Goal: Task Accomplishment & Management: Complete application form

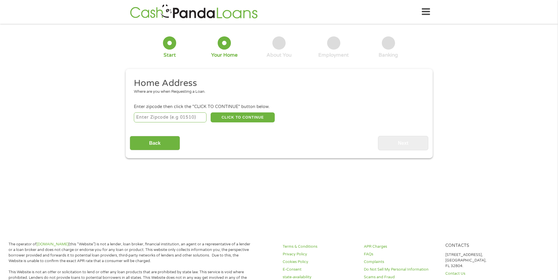
click at [160, 116] on input "number" at bounding box center [170, 118] width 73 height 10
type input "76823"
click at [239, 116] on button "CLICK TO CONTINUE" at bounding box center [242, 118] width 64 height 10
type input "76823"
type input "Bangs"
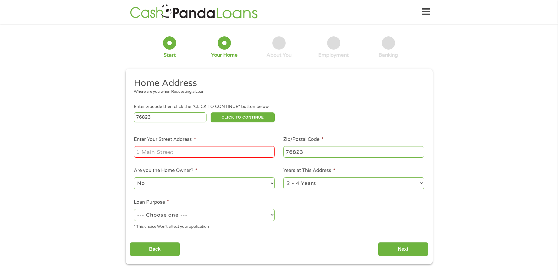
click at [172, 153] on input "Enter Your Street Address *" at bounding box center [204, 151] width 141 height 11
type input "[STREET_ADDRESS]"
click at [220, 216] on select "--- Choose one --- Pay Bills Debt Consolidation Home Improvement Major Purchase…" at bounding box center [204, 215] width 141 height 12
select select "medicalexpenses"
click at [134, 209] on select "--- Choose one --- Pay Bills Debt Consolidation Home Improvement Major Purchase…" at bounding box center [204, 215] width 141 height 12
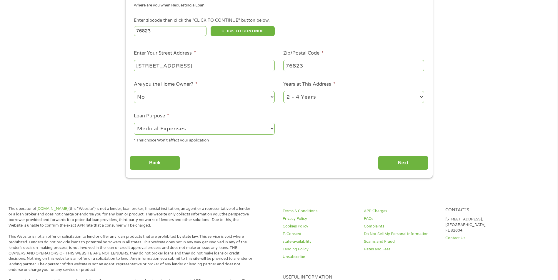
scroll to position [88, 0]
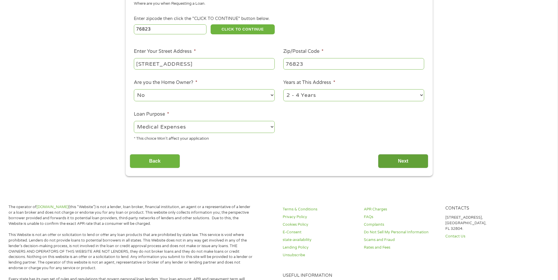
click at [416, 161] on input "Next" at bounding box center [403, 161] width 50 height 14
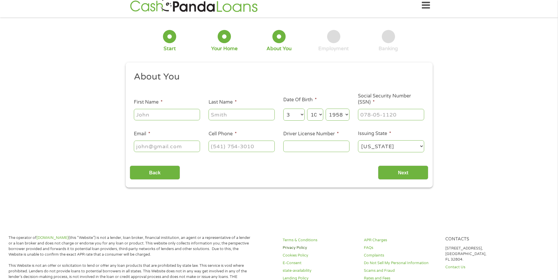
scroll to position [0, 0]
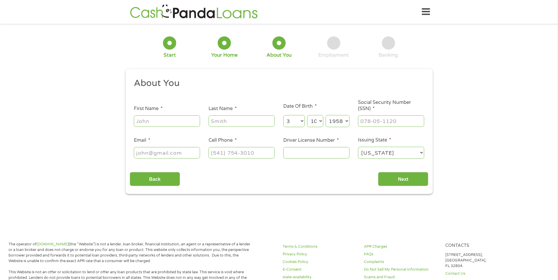
click at [170, 121] on input "First Name *" at bounding box center [167, 121] width 66 height 11
type input "[PERSON_NAME]"
type input "[EMAIL_ADDRESS][DOMAIN_NAME]"
type input "[PHONE_NUMBER]"
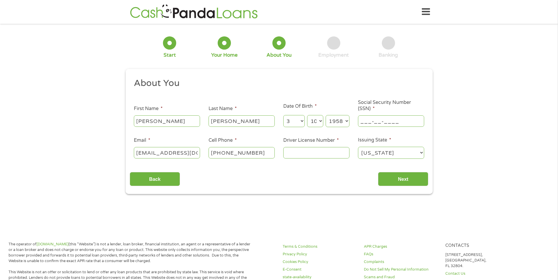
click at [394, 123] on input "___-__-____" at bounding box center [391, 121] width 66 height 11
type input "455-25-4214"
click at [301, 153] on input "Driver License Number *" at bounding box center [316, 152] width 66 height 11
type input "08109884"
click at [399, 179] on input "Next" at bounding box center [403, 179] width 50 height 14
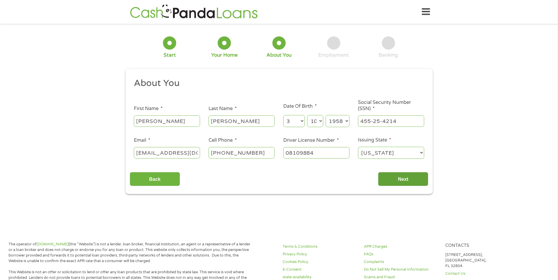
scroll to position [2, 2]
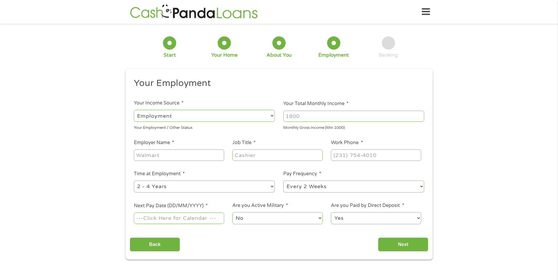
click at [221, 119] on select "--- Choose one --- Employment [DEMOGRAPHIC_DATA] Benefits" at bounding box center [204, 116] width 141 height 12
select select "benefits"
click at [134, 110] on select "--- Choose one --- Employment [DEMOGRAPHIC_DATA] Benefits" at bounding box center [204, 116] width 141 height 12
type input "Other"
type input "[PHONE_NUMBER]"
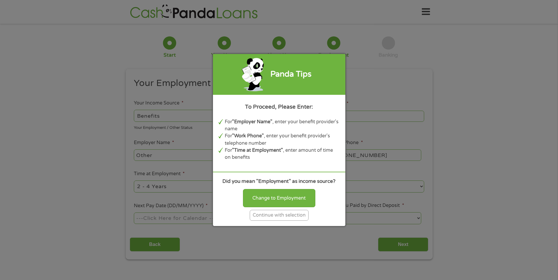
click at [286, 215] on div "Continue with selection" at bounding box center [279, 215] width 59 height 11
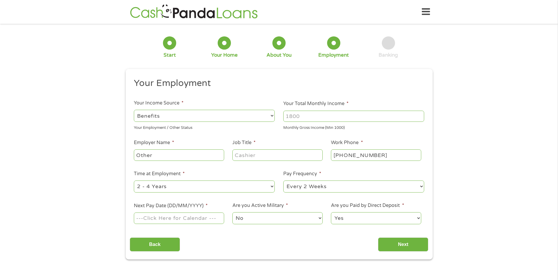
click at [307, 115] on input "Your Total Monthly Income *" at bounding box center [353, 116] width 141 height 11
type input "1938"
click at [192, 157] on input "Other" at bounding box center [179, 155] width 90 height 11
click at [419, 185] on select "--- Choose one --- Every 2 Weeks Every Week Monthly Semi-Monthly" at bounding box center [353, 187] width 141 height 12
select select "monthly"
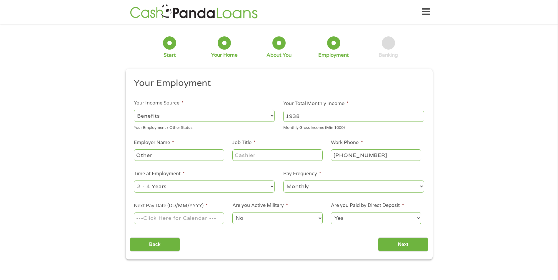
click at [283, 181] on select "--- Choose one --- Every 2 Weeks Every Week Monthly Semi-Monthly" at bounding box center [353, 187] width 141 height 12
click at [201, 218] on input "Next Pay Date (DD/MM/YYYY) *" at bounding box center [179, 218] width 90 height 11
type input "[DATE]"
click at [402, 248] on input "Next" at bounding box center [403, 245] width 50 height 14
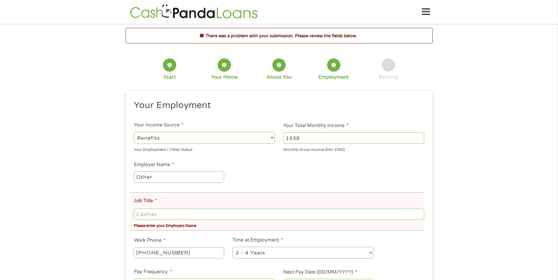
click at [173, 212] on input "Job Title *" at bounding box center [279, 214] width 290 height 11
type input "retired"
click at [224, 265] on ul "Your Employment Your Income Source * --- Choose one --- Employment [DEMOGRAPHIC…" at bounding box center [279, 214] width 298 height 228
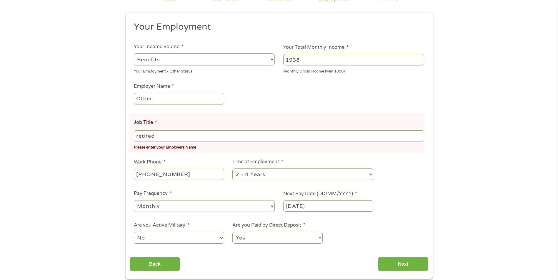
scroll to position [88, 0]
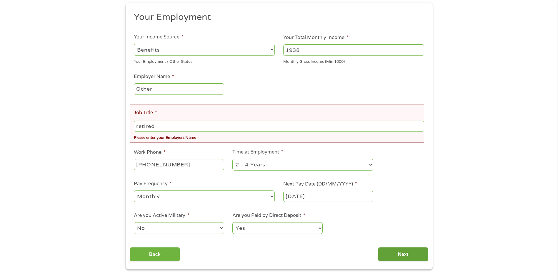
click at [411, 252] on input "Next" at bounding box center [403, 255] width 50 height 14
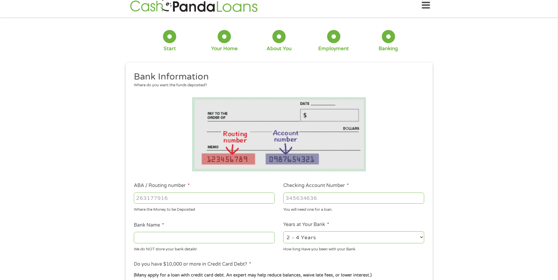
scroll to position [0, 0]
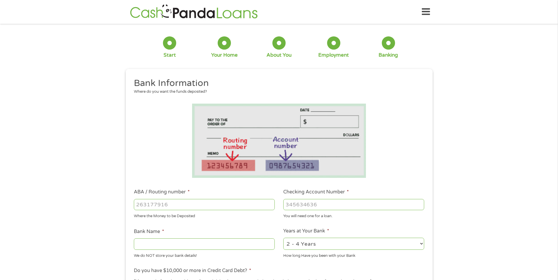
click at [179, 202] on input "ABA / Routing number *" at bounding box center [204, 204] width 141 height 11
type input "111901580"
type input "CITIZENS NATIONAL BANK"
type input "111901580"
click at [310, 203] on input "Checking Account Number *" at bounding box center [353, 204] width 141 height 11
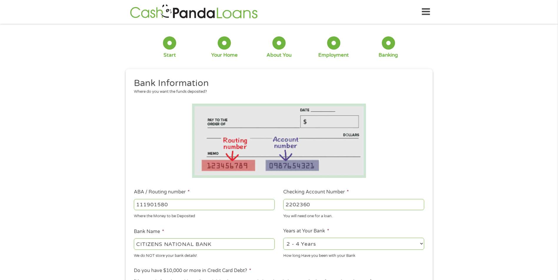
type input "2202360"
click at [341, 246] on select "2 - 4 Years 6 - 12 Months 1 - 2 Years Over 4 Years" at bounding box center [353, 244] width 141 height 12
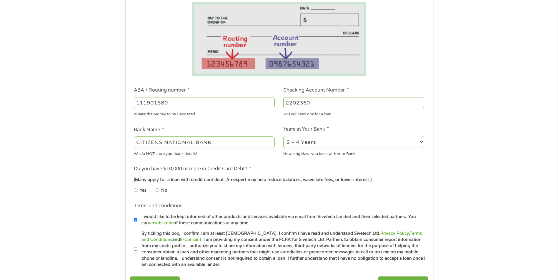
scroll to position [118, 0]
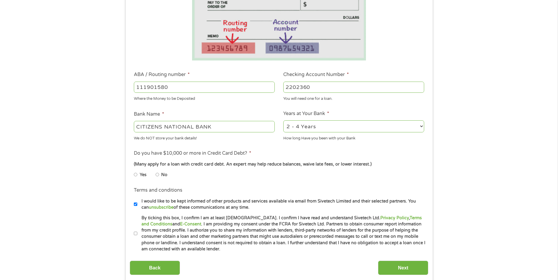
click at [158, 175] on input "No" at bounding box center [157, 174] width 4 height 9
radio input "true"
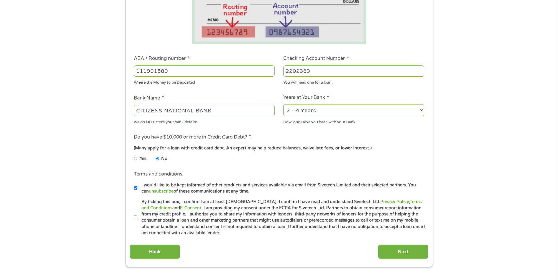
scroll to position [147, 0]
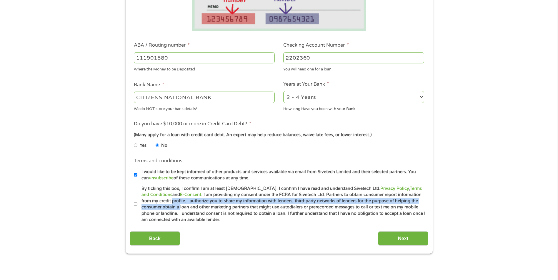
click at [137, 204] on label "By ticking this box, I confirm I am at least [DEMOGRAPHIC_DATA]. I confirm I ha…" at bounding box center [281, 205] width 288 height 38
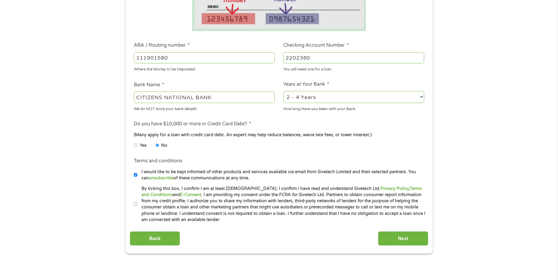
drag, startPoint x: 137, startPoint y: 204, endPoint x: 133, endPoint y: 205, distance: 4.6
click at [133, 205] on li "Terms and conditions * By ticking this box, I confirm I am at least [DEMOGRAPHI…" at bounding box center [279, 205] width 298 height 38
click at [136, 203] on input "By ticking this box, I confirm I am at least [DEMOGRAPHIC_DATA]. I confirm I ha…" at bounding box center [136, 204] width 4 height 9
checkbox input "true"
click at [403, 235] on input "Next" at bounding box center [403, 239] width 50 height 14
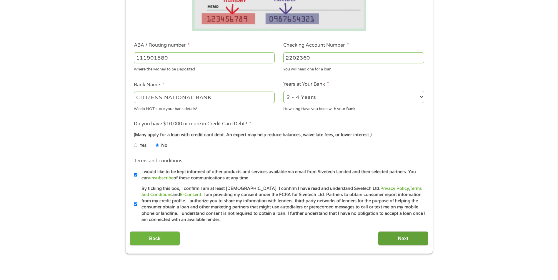
click at [403, 235] on input "Next" at bounding box center [403, 239] width 50 height 14
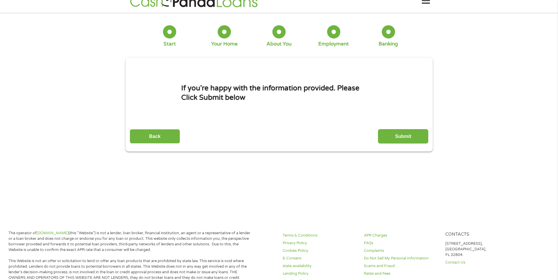
scroll to position [0, 0]
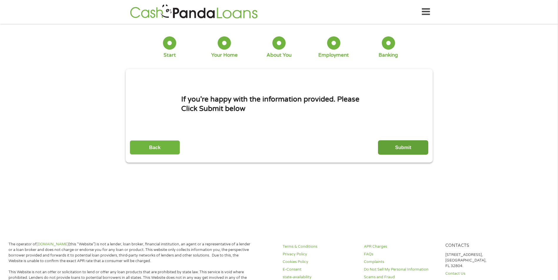
click at [410, 142] on input "Submit" at bounding box center [403, 148] width 50 height 14
